Goal: Check status: Check status

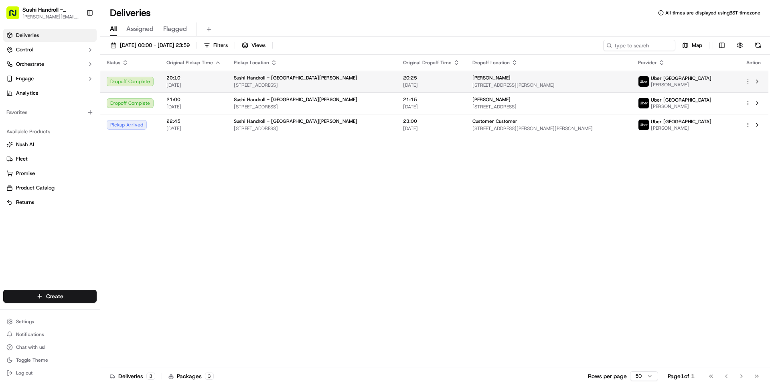
click at [740, 83] on td at bounding box center [754, 82] width 30 height 22
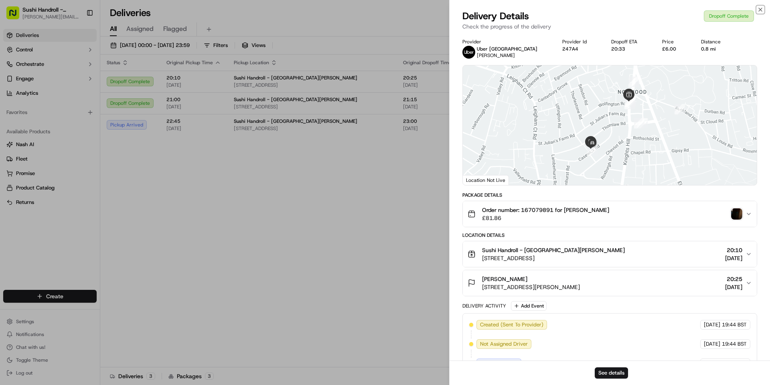
click at [761, 6] on icon "button" at bounding box center [760, 9] width 6 height 6
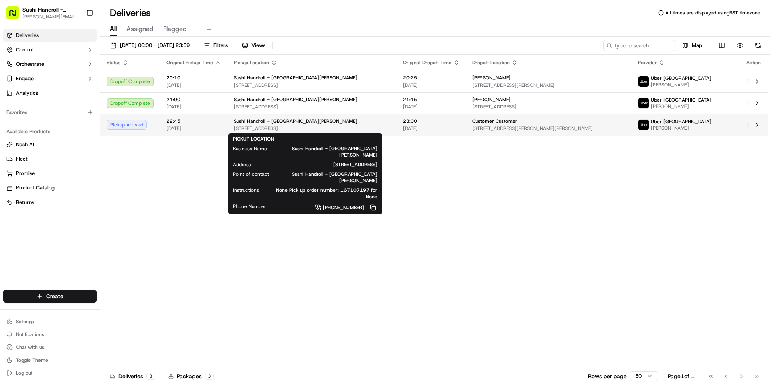
click at [285, 128] on span "[STREET_ADDRESS]" at bounding box center [312, 128] width 156 height 6
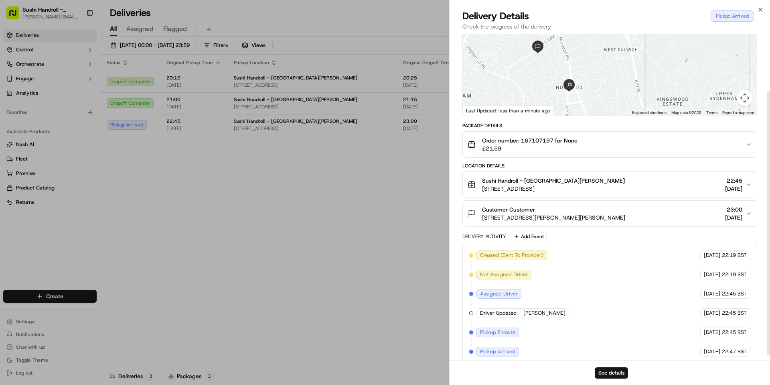
scroll to position [77, 0]
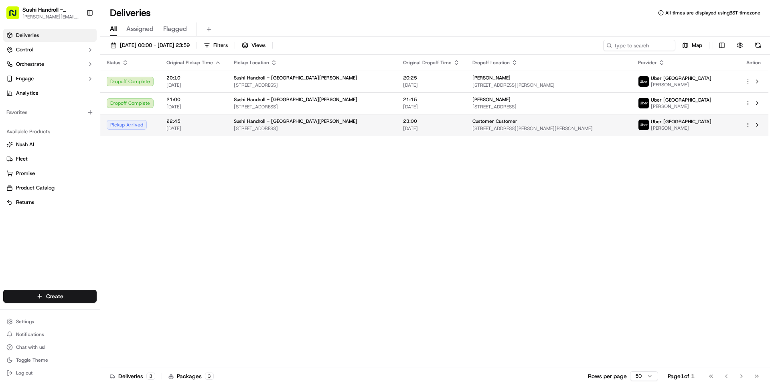
click at [625, 126] on span "[STREET_ADDRESS][PERSON_NAME][PERSON_NAME]" at bounding box center [549, 128] width 152 height 6
